Goal: Task Accomplishment & Management: Manage account settings

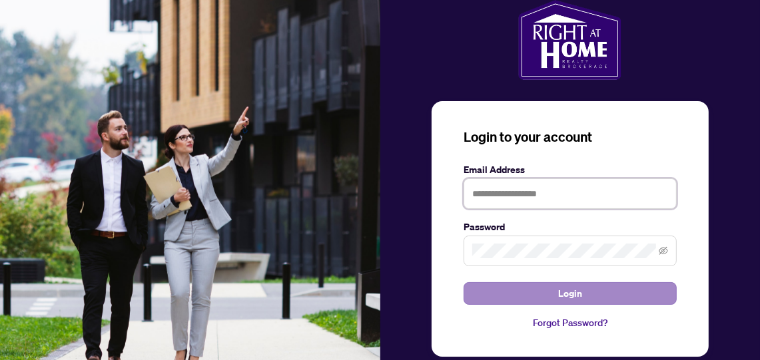
type input "**********"
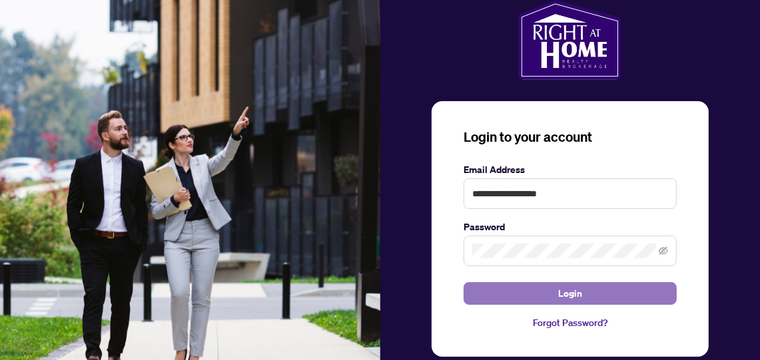
click at [567, 292] on span "Login" at bounding box center [570, 293] width 24 height 21
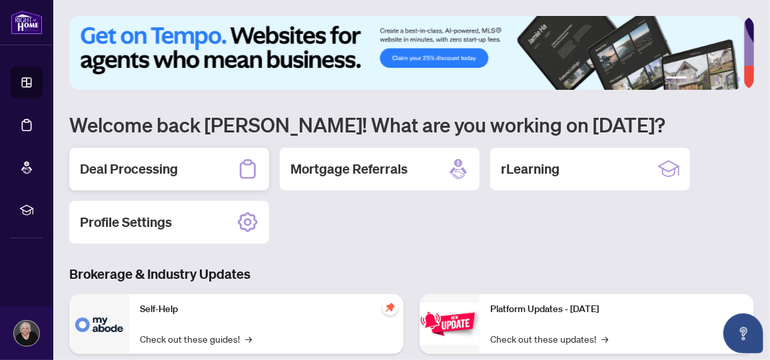
click at [168, 166] on h2 "Deal Processing" at bounding box center [129, 169] width 98 height 19
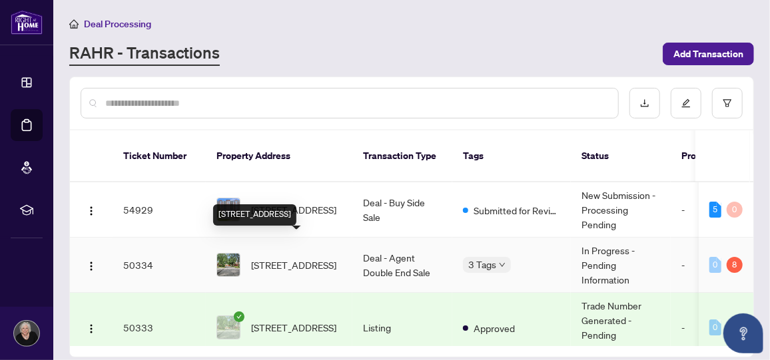
click at [290, 258] on span "[STREET_ADDRESS]" at bounding box center [293, 265] width 85 height 15
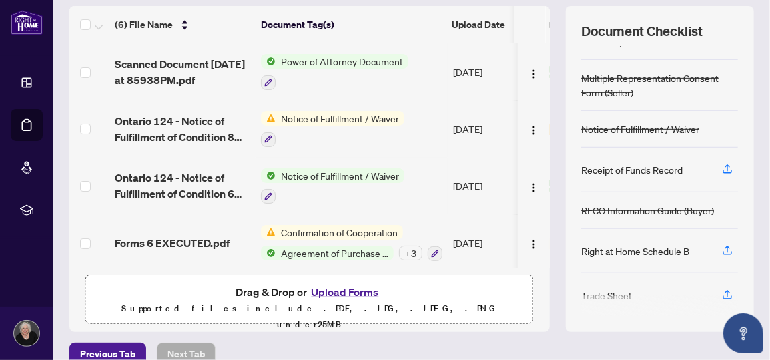
scroll to position [196, 0]
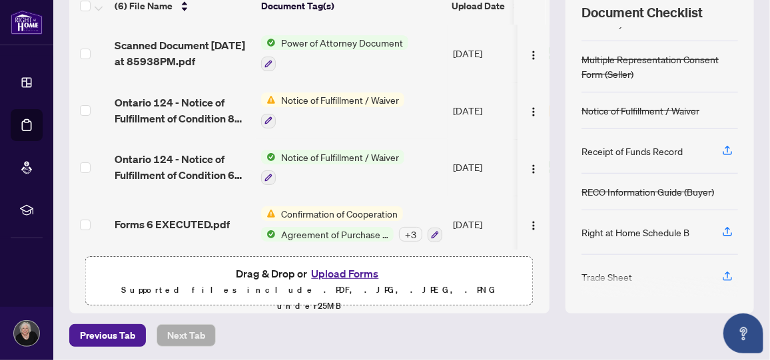
click at [606, 270] on div "Trade Sheet" at bounding box center [606, 277] width 51 height 15
click at [703, 265] on div "Trade Sheet" at bounding box center [659, 277] width 156 height 44
click at [724, 272] on icon "button" at bounding box center [726, 275] width 5 height 7
click at [290, 210] on span "Confirmation of Cooperation" at bounding box center [339, 213] width 127 height 15
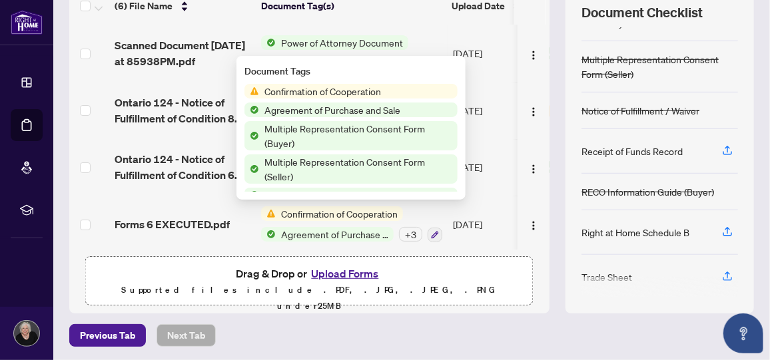
click at [335, 89] on span "Confirmation of Cooperation" at bounding box center [322, 91] width 127 height 15
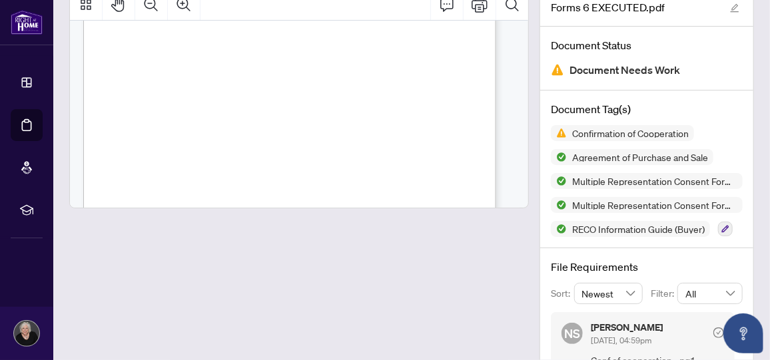
scroll to position [332, 0]
